Goal: Communication & Community: Answer question/provide support

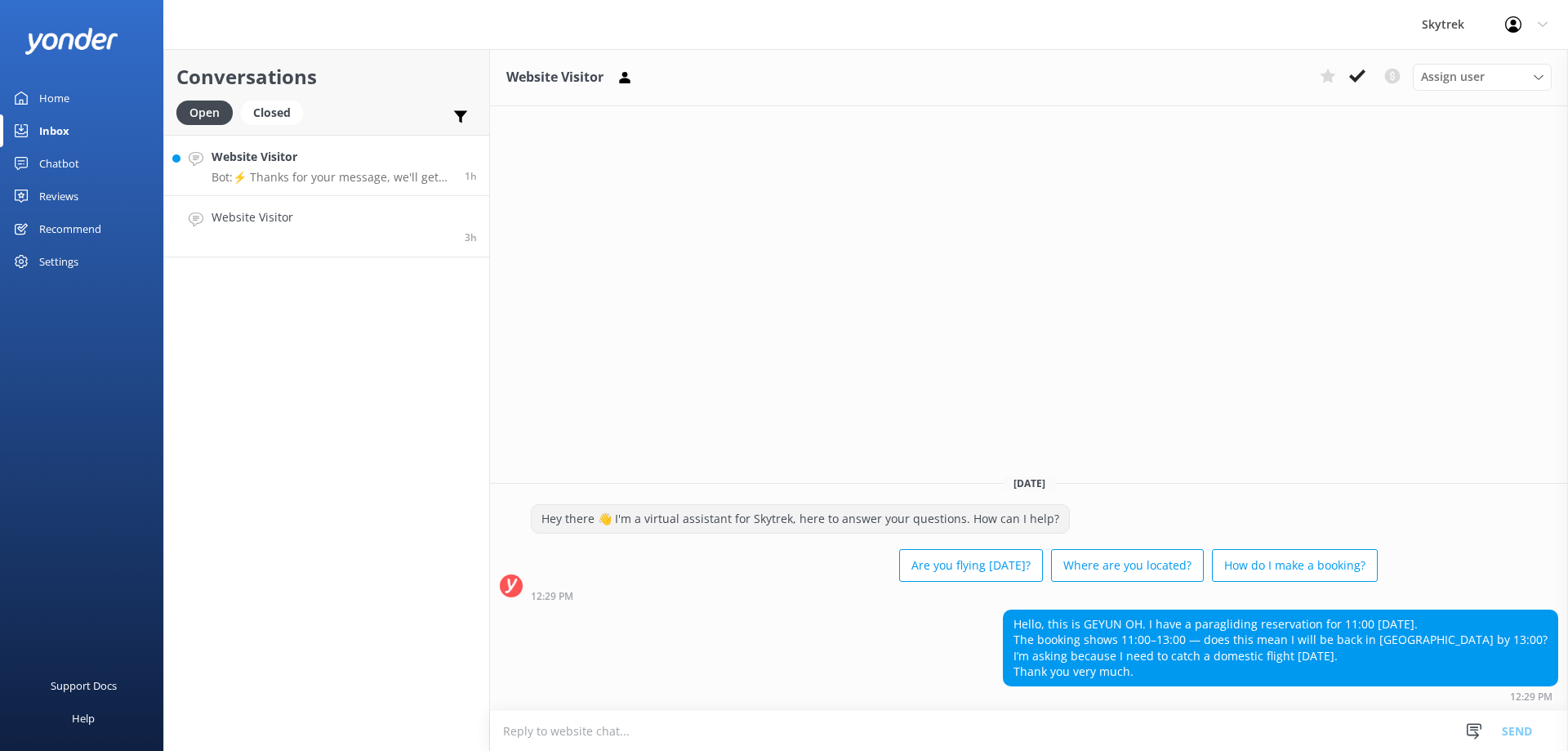
click at [365, 183] on p "Bot: ⚡ Thanks for your message, we'll get back to you as soon as we can. You're…" at bounding box center [331, 178] width 241 height 15
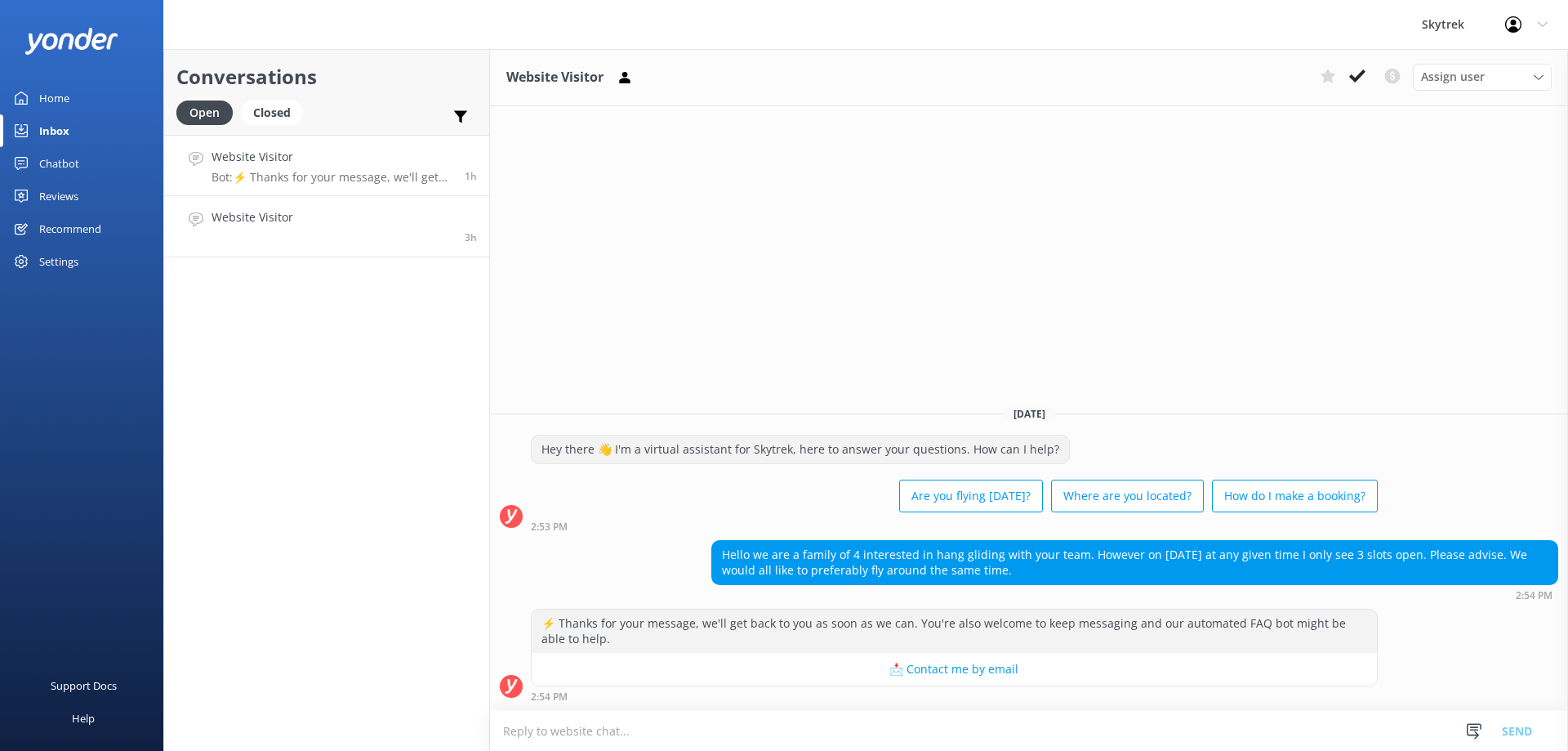
click at [326, 242] on link "Website Visitor 3h" at bounding box center [326, 227] width 325 height 61
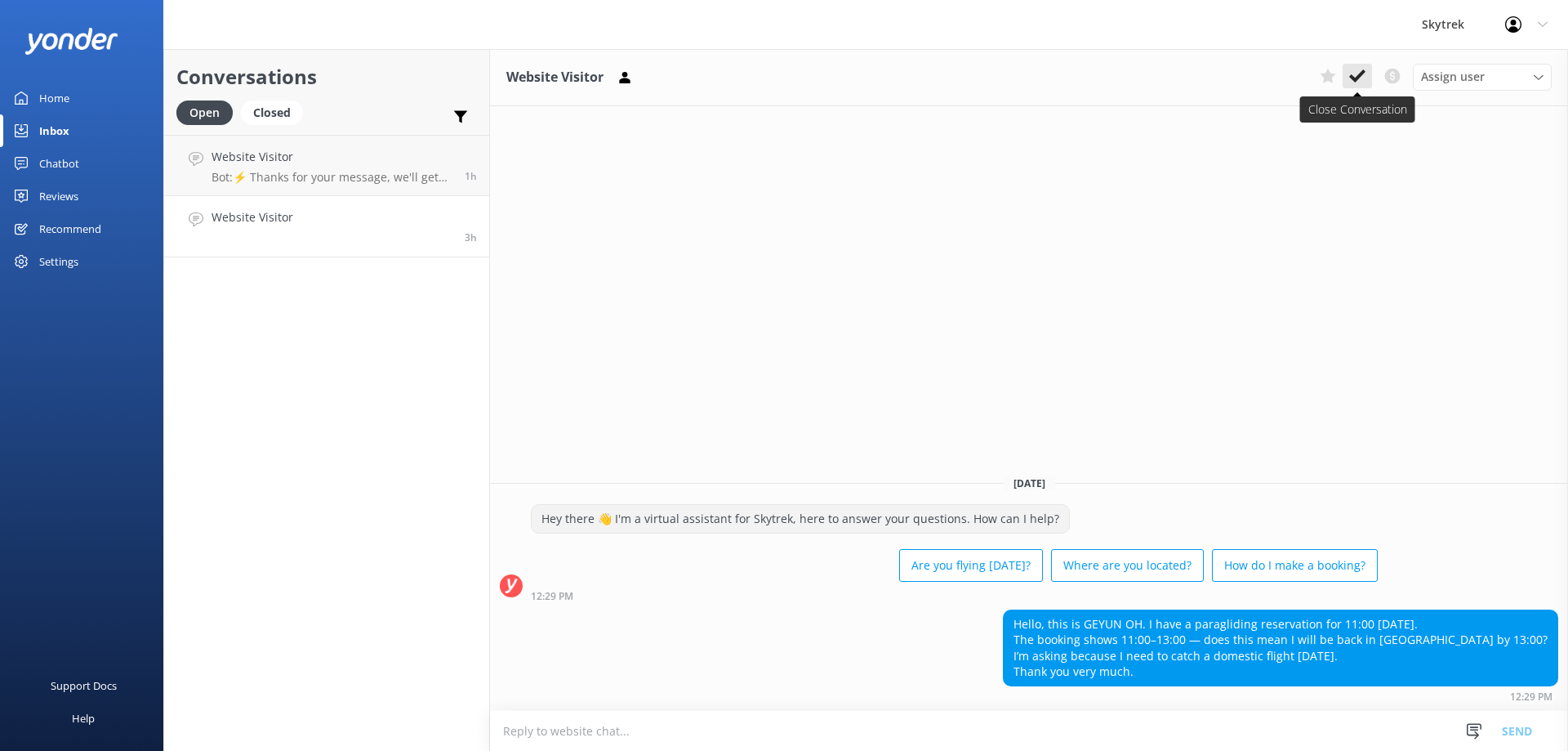
click at [1356, 74] on icon at bounding box center [1357, 76] width 17 height 17
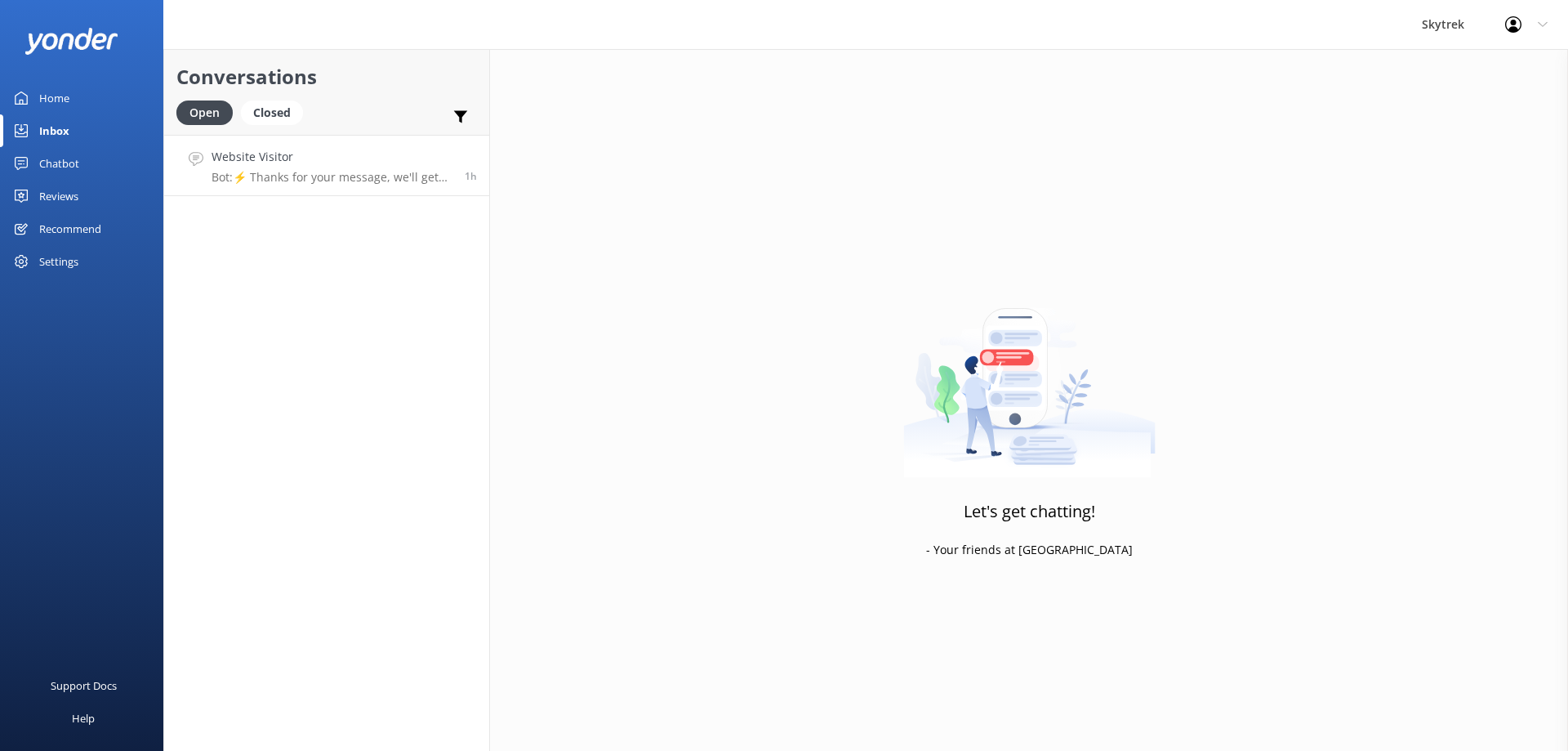
click at [341, 164] on h4 "Website Visitor" at bounding box center [331, 156] width 241 height 18
